Goal: Information Seeking & Learning: Learn about a topic

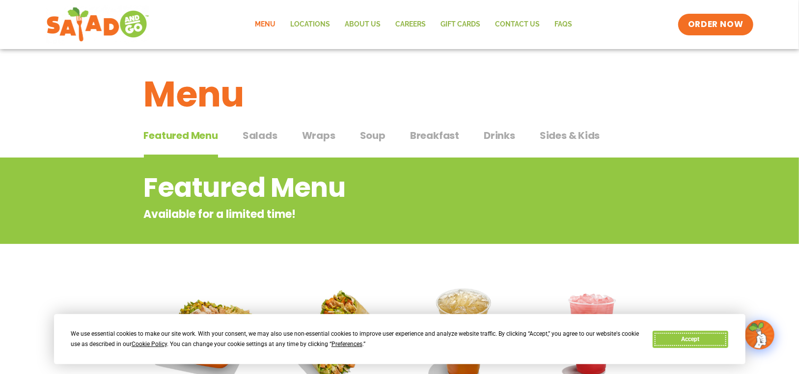
click at [682, 339] on button "Accept" at bounding box center [690, 339] width 76 height 17
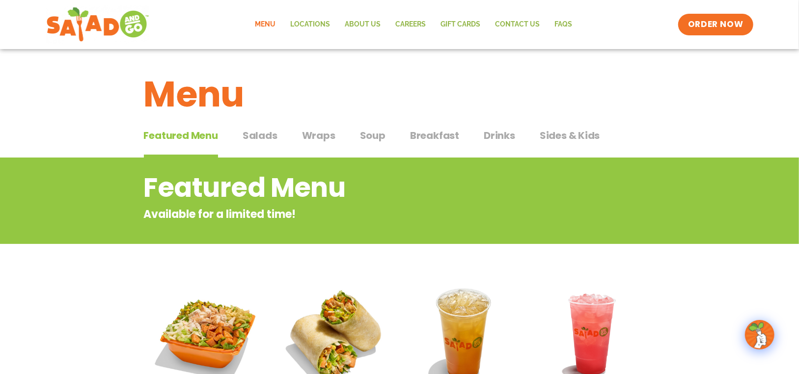
click at [257, 135] on span "Salads" at bounding box center [259, 135] width 35 height 15
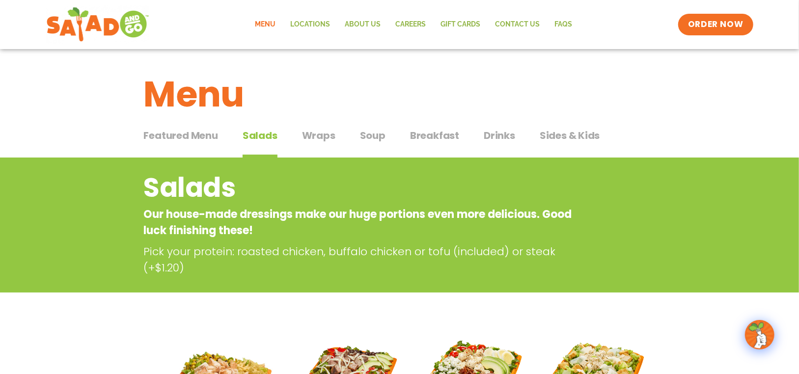
click at [326, 128] on span "Wraps" at bounding box center [318, 135] width 33 height 15
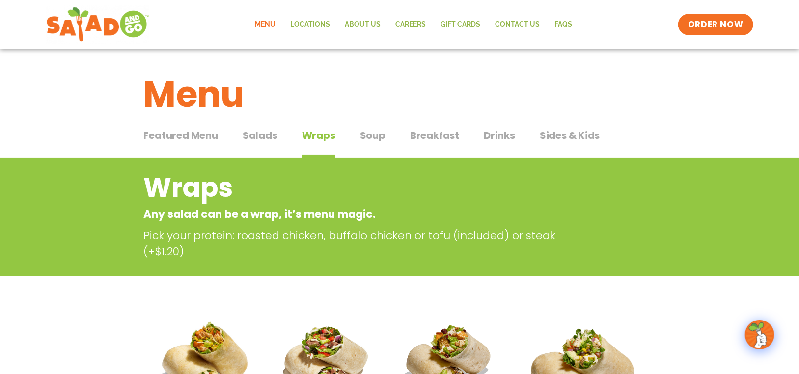
click at [270, 137] on span "Salads" at bounding box center [259, 135] width 35 height 15
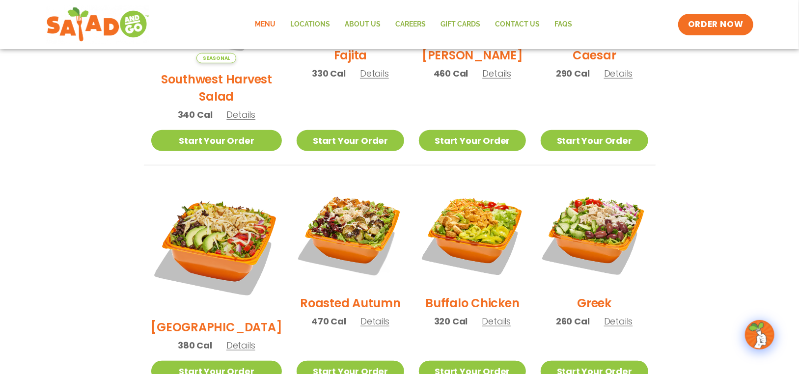
scroll to position [294, 0]
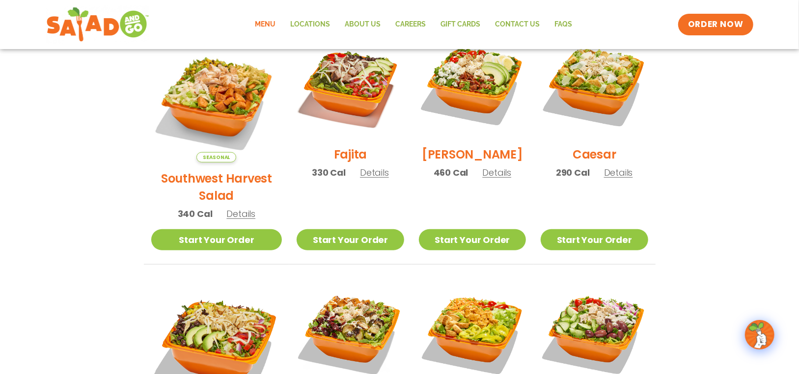
click at [207, 152] on span "Seasonal" at bounding box center [216, 157] width 40 height 10
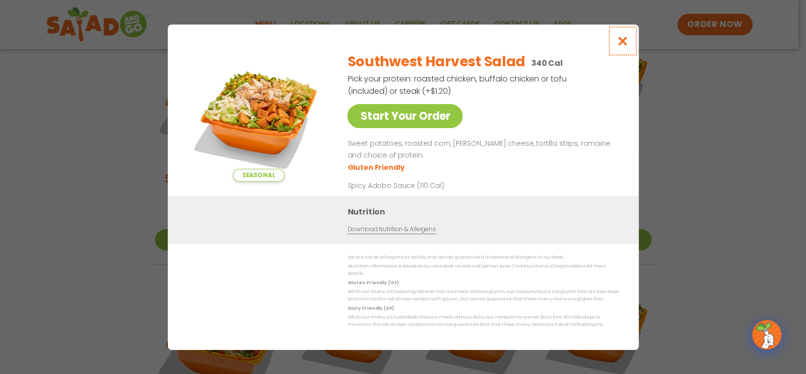
click at [619, 44] on icon "Close modal" at bounding box center [622, 41] width 12 height 10
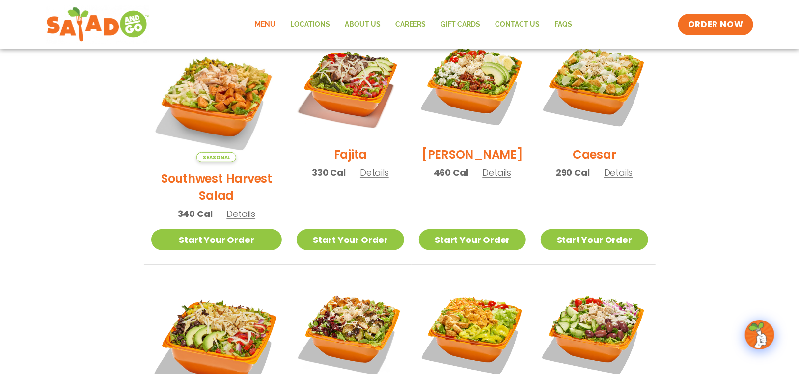
scroll to position [196, 0]
